Goal: Task Accomplishment & Management: Use online tool/utility

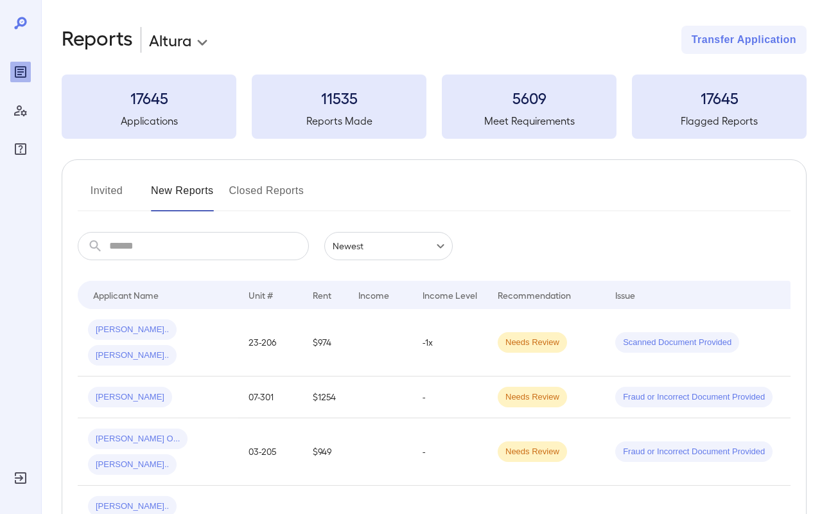
click at [100, 184] on button "Invited" at bounding box center [107, 195] width 58 height 31
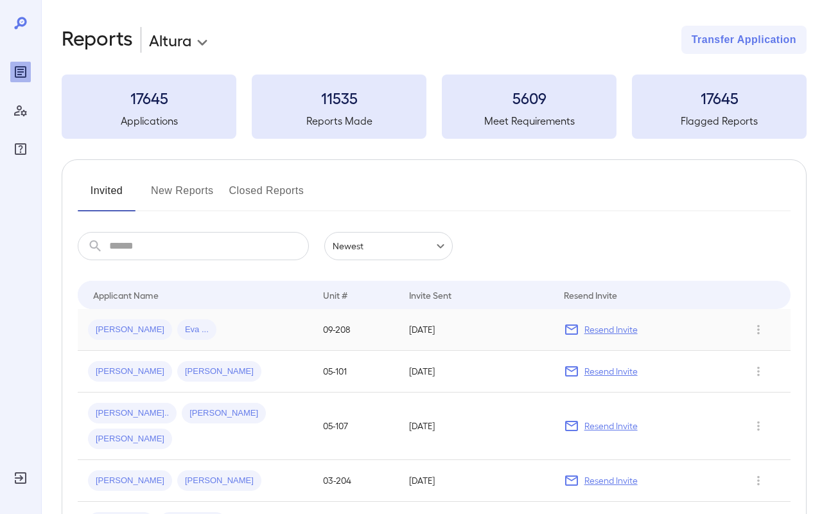
click at [204, 329] on div "[PERSON_NAME] [PERSON_NAME] ..." at bounding box center [195, 329] width 215 height 21
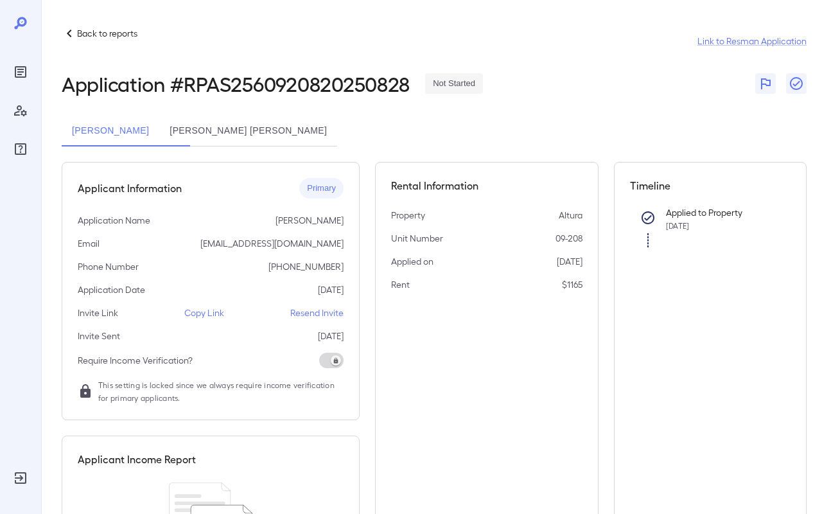
click at [211, 314] on p "Copy Link" at bounding box center [204, 312] width 40 height 13
